Goal: Task Accomplishment & Management: Manage account settings

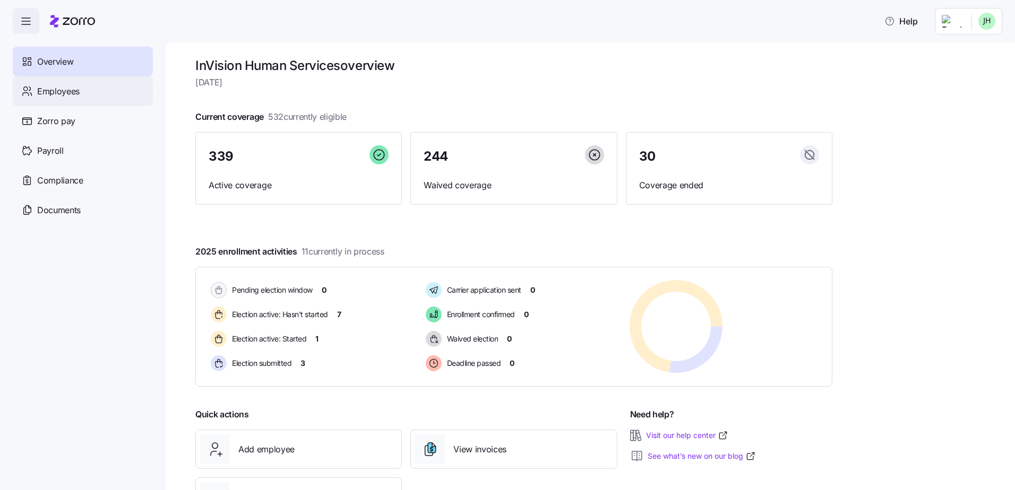
click at [69, 91] on span "Employees" at bounding box center [58, 91] width 42 height 13
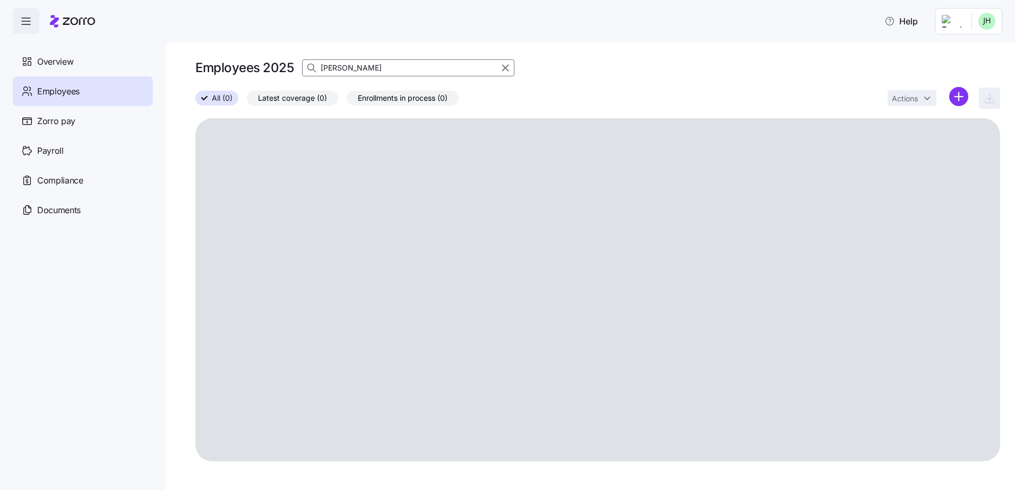
click at [503, 74] on div at bounding box center [500, 68] width 27 height 16
click at [503, 68] on icon "button" at bounding box center [505, 68] width 12 height 13
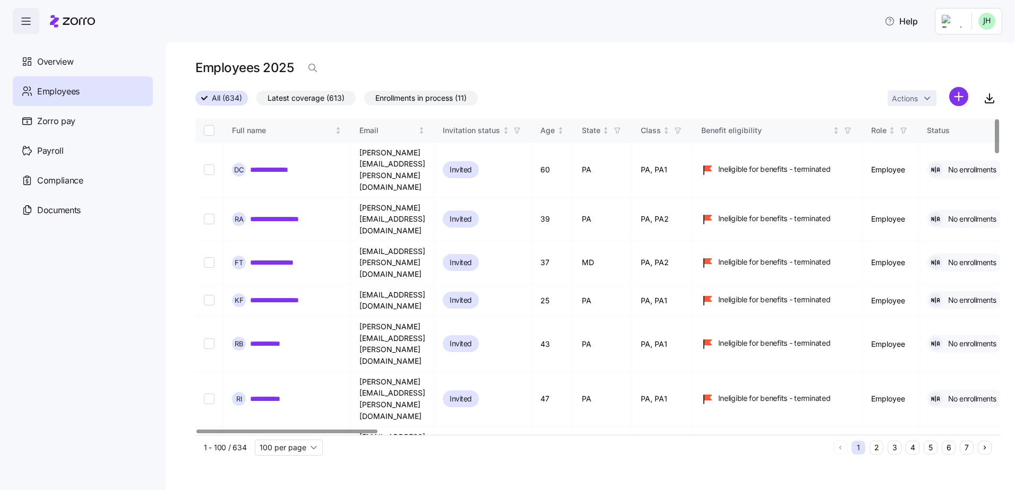
click at [273, 434] on div at bounding box center [286, 432] width 181 height 4
click at [989, 97] on icon "button" at bounding box center [989, 97] width 0 height 6
